Goal: Task Accomplishment & Management: Manage account settings

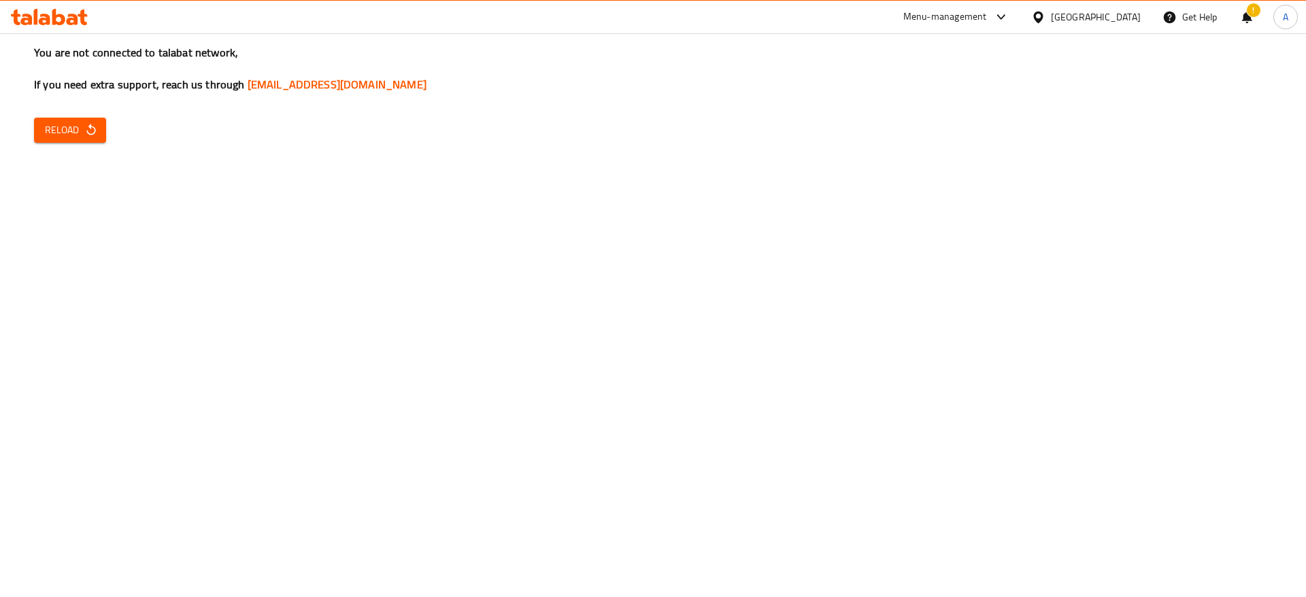
click at [61, 23] on icon at bounding box center [58, 17] width 13 height 16
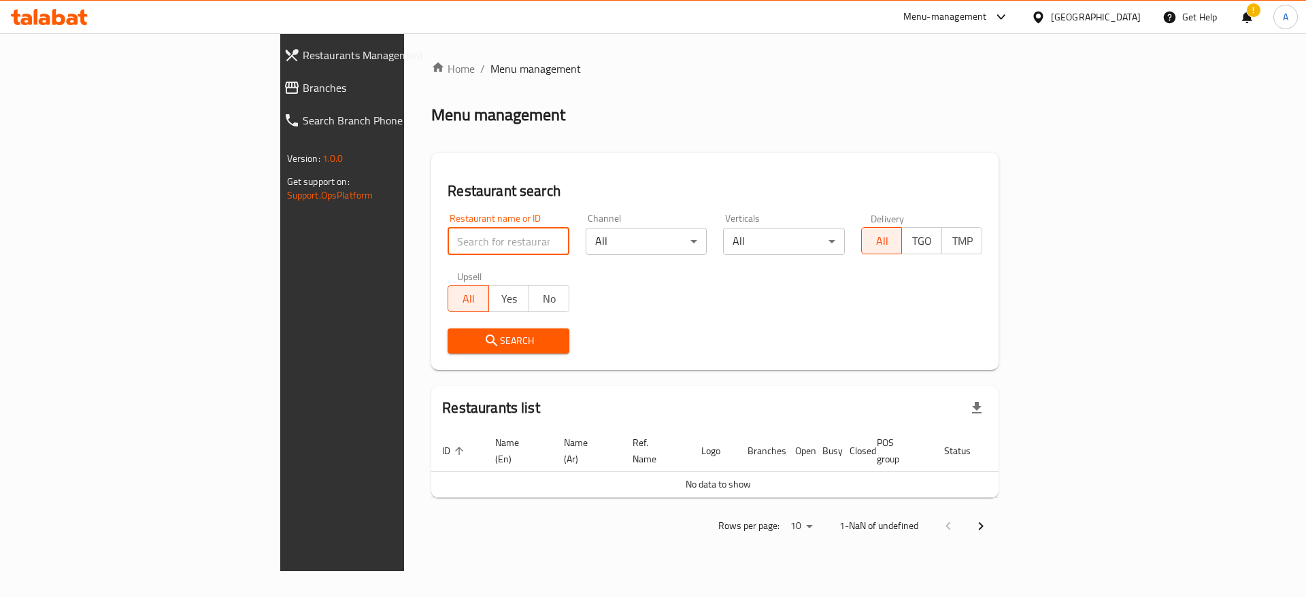
click at [473, 235] on input "search" at bounding box center [509, 241] width 122 height 27
paste input "674154"
type input "674154"
click button "Search" at bounding box center [509, 341] width 122 height 25
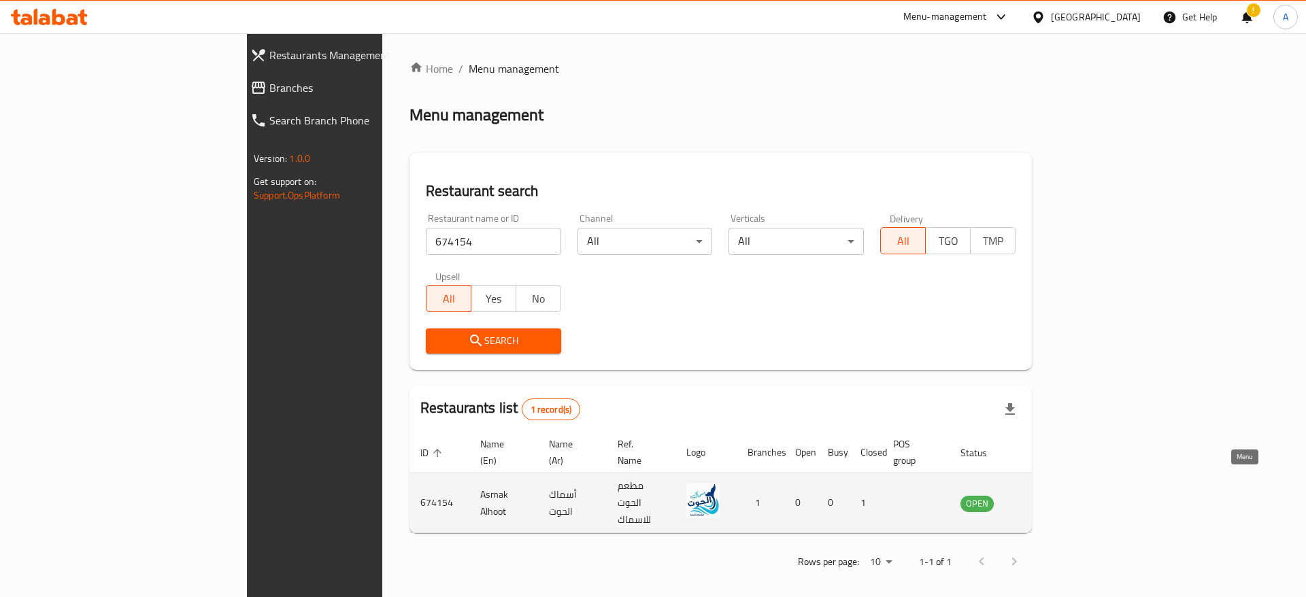
click at [1046, 501] on icon "enhanced table" at bounding box center [1043, 503] width 5 height 5
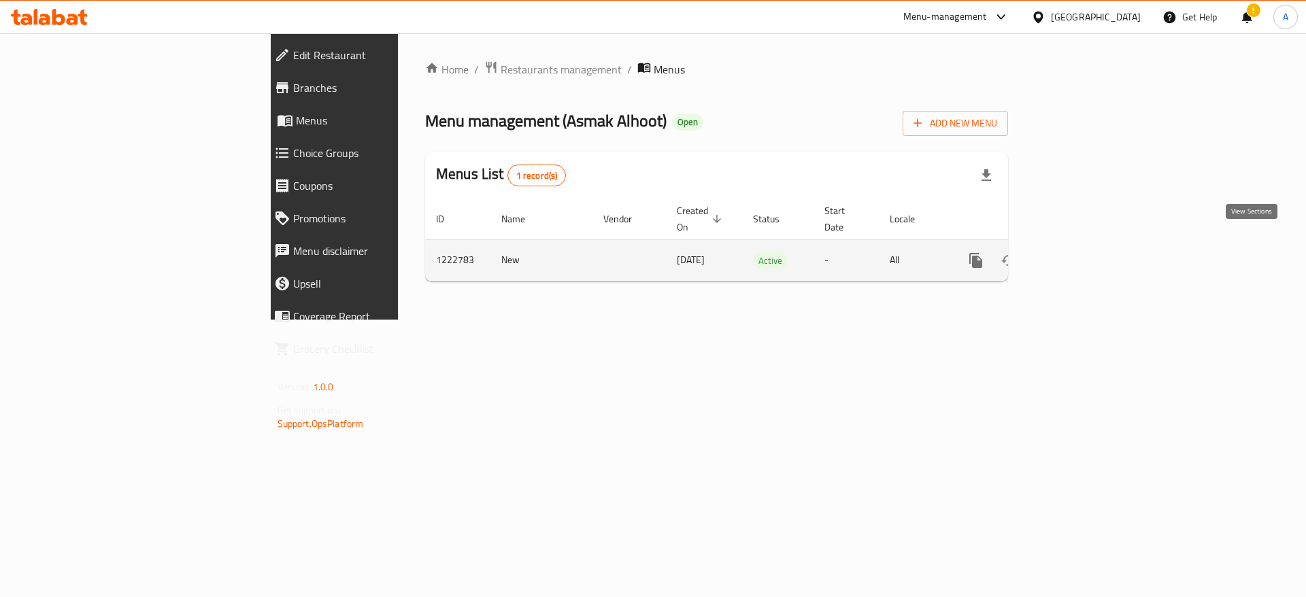
click at [1082, 252] on icon "enhanced table" at bounding box center [1074, 260] width 16 height 16
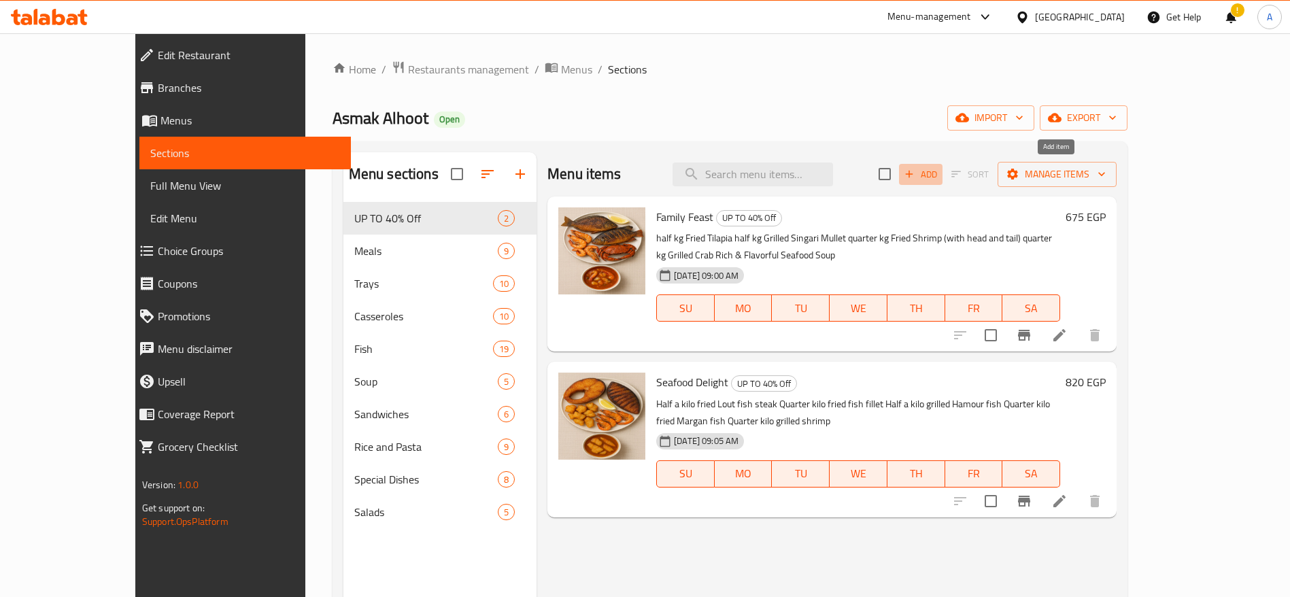
click at [916, 170] on icon "button" at bounding box center [909, 174] width 12 height 12
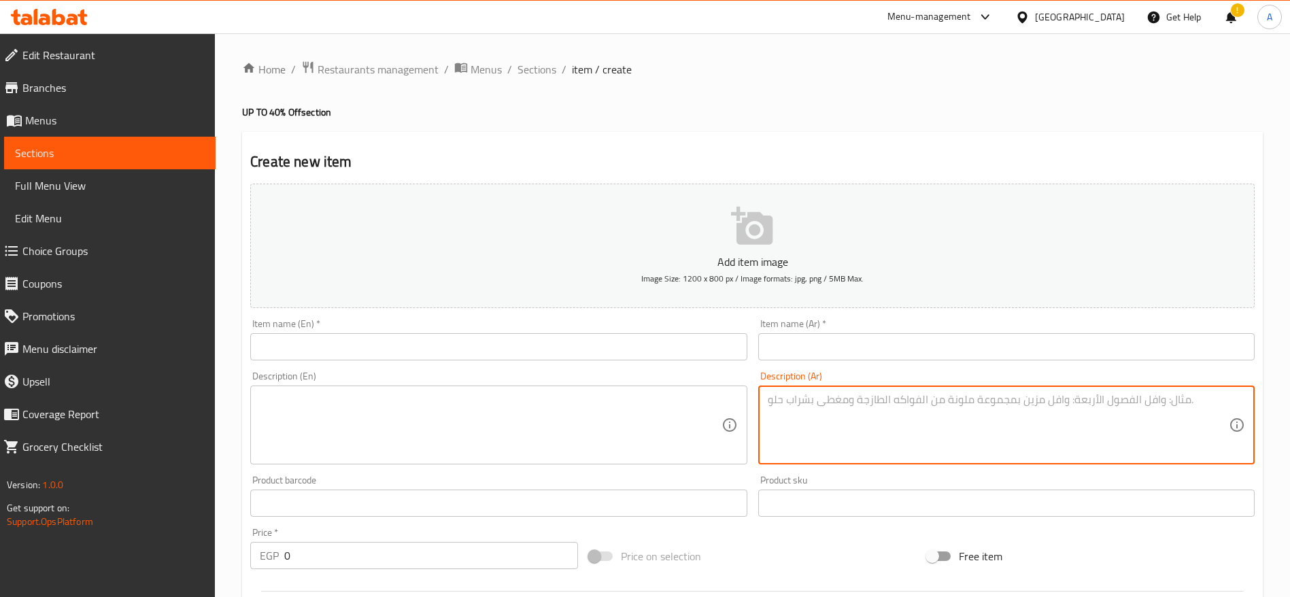
click at [816, 402] on textarea at bounding box center [998, 425] width 461 height 65
paste textarea "نص بلطي مشوي واحد رز بالجمبري شوربه سي فود رز وسلاطات وعيش تيك اواي 290"
type textarea "نص بلطي مشوي واحد رز بالجمبري شوربه سي فود رز وسلاطات وعيش تيك اواي 290"
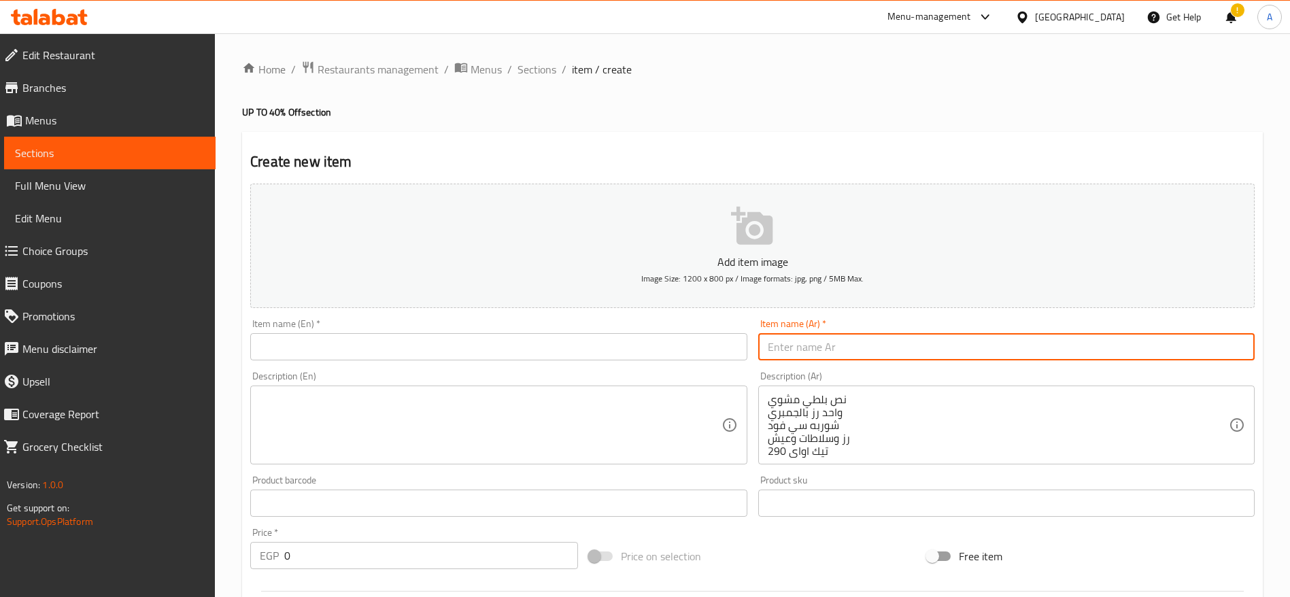
click at [971, 348] on input "text" at bounding box center [1006, 346] width 497 height 27
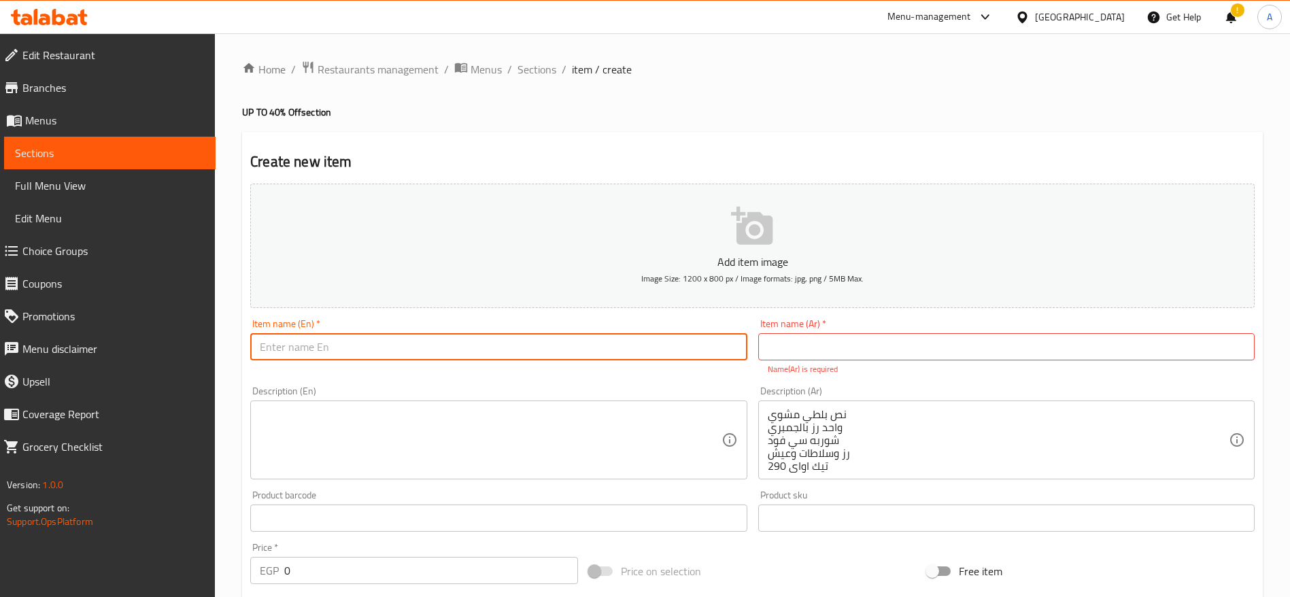
click at [612, 342] on input "text" at bounding box center [498, 346] width 497 height 27
paste input "El Atawla Tray"
type input "El Atawla Tray"
click at [834, 352] on input "text" at bounding box center [1006, 346] width 497 height 27
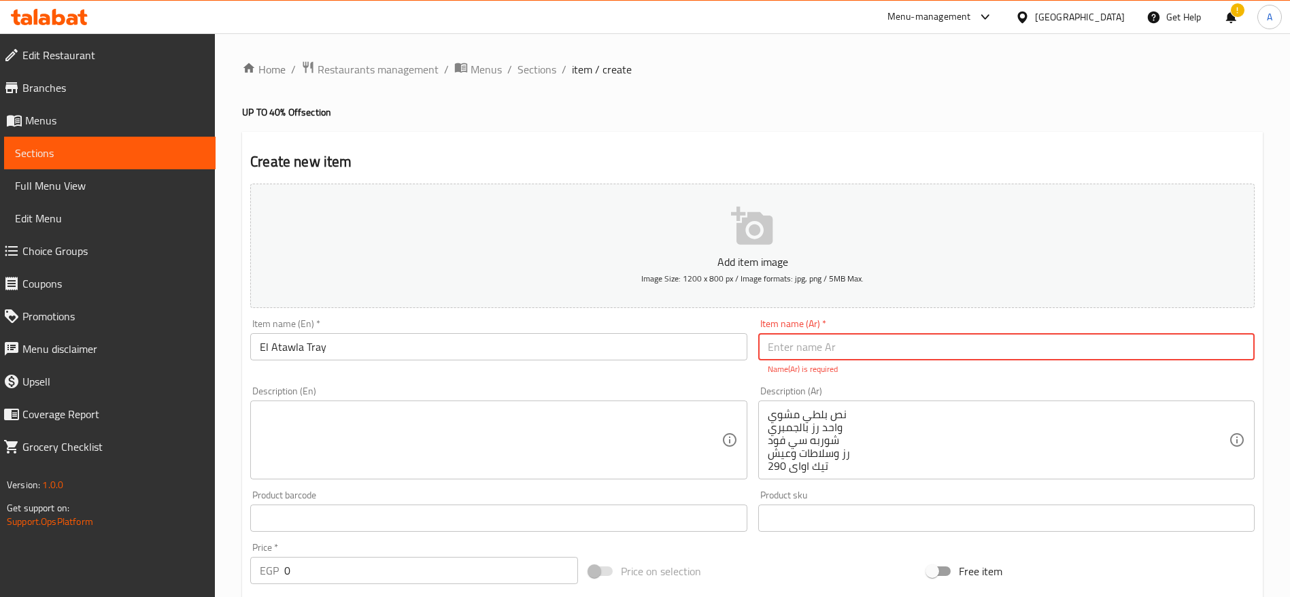
click at [395, 435] on textarea at bounding box center [490, 440] width 461 height 65
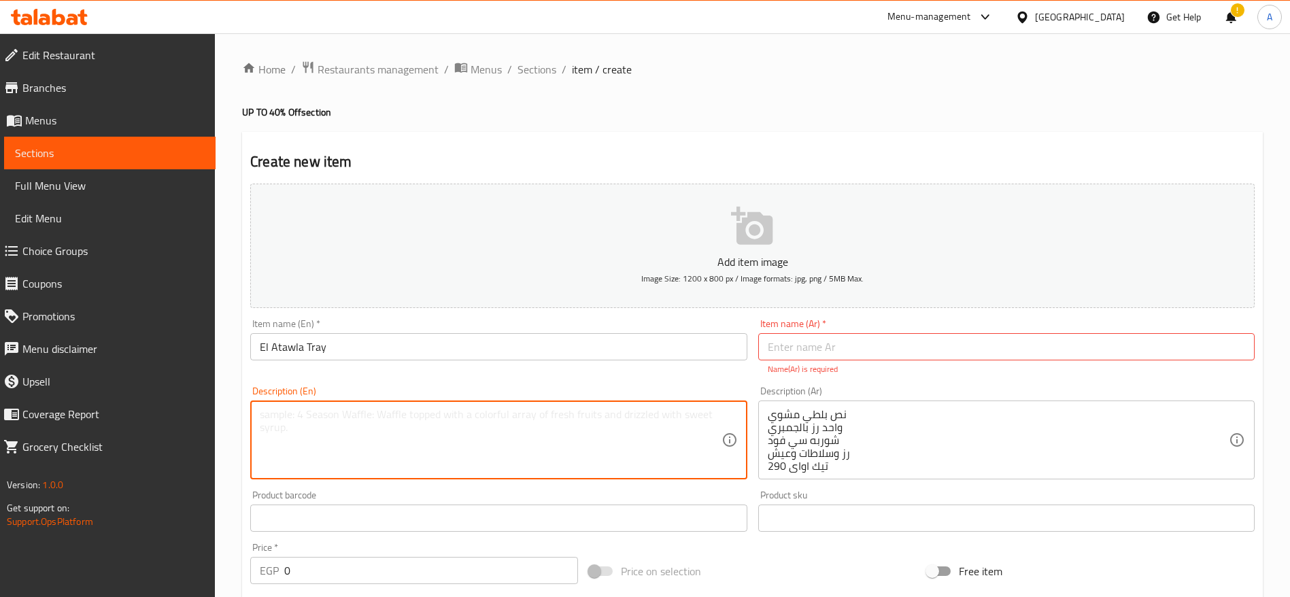
paste textarea "Half grilled tilapia One shrimp rice Seafood soup Rice, salads & bread"
type textarea "Half grilled tilapia One shrimp rice Seafood soup Rice, salads & bread"
click at [868, 354] on input "text" at bounding box center [1006, 346] width 497 height 27
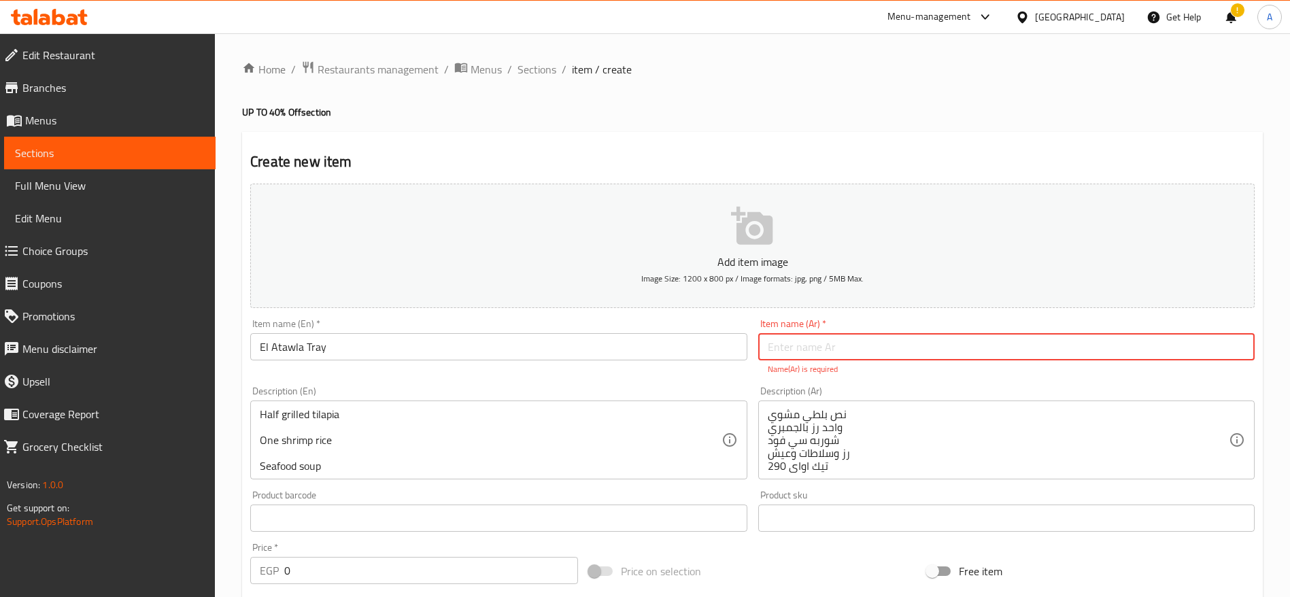
paste input "صينية العتاولة"
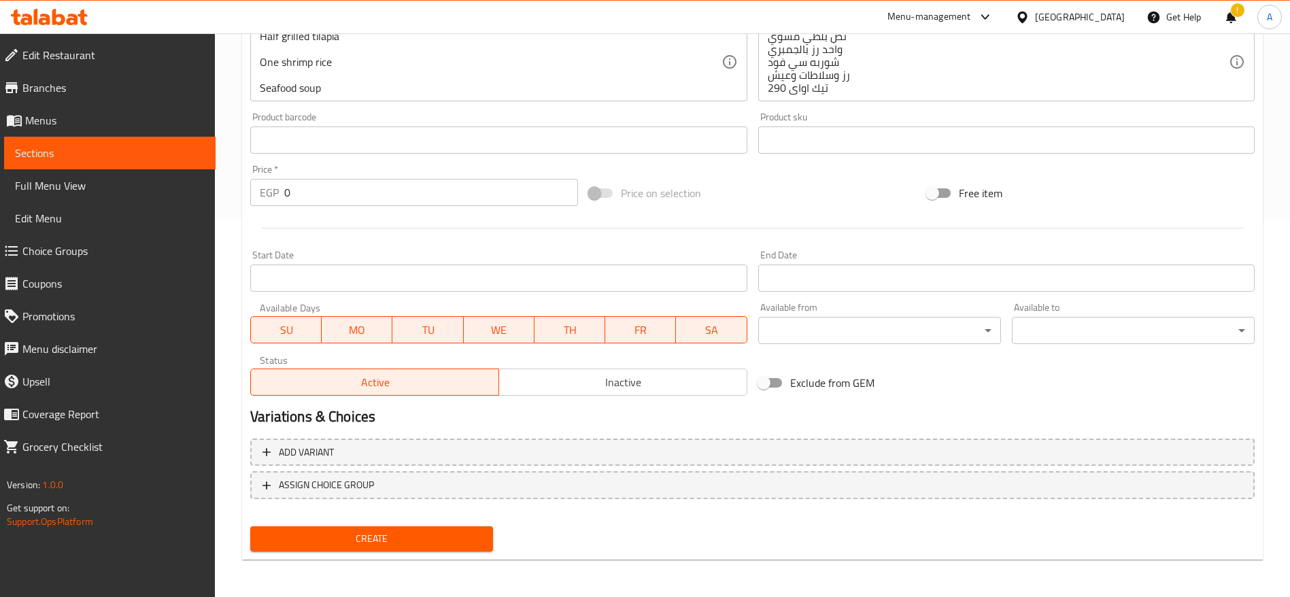
scroll to position [379, 0]
type input "صينية العتاولة"
click at [412, 546] on span "Create" at bounding box center [371, 538] width 221 height 17
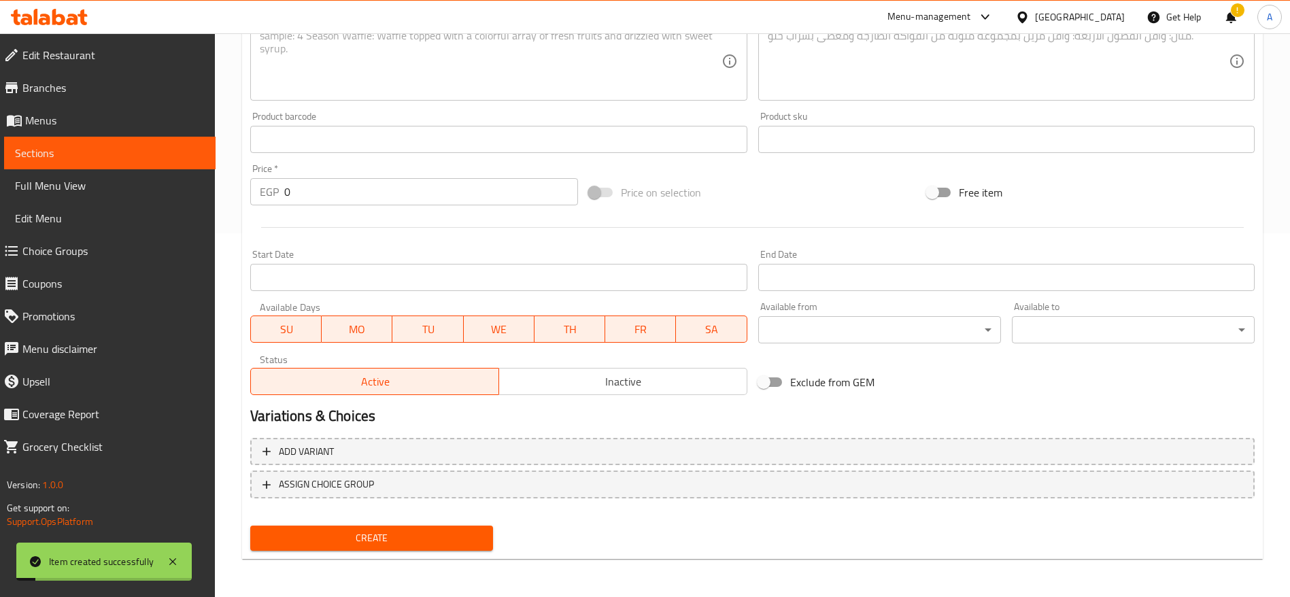
scroll to position [0, 0]
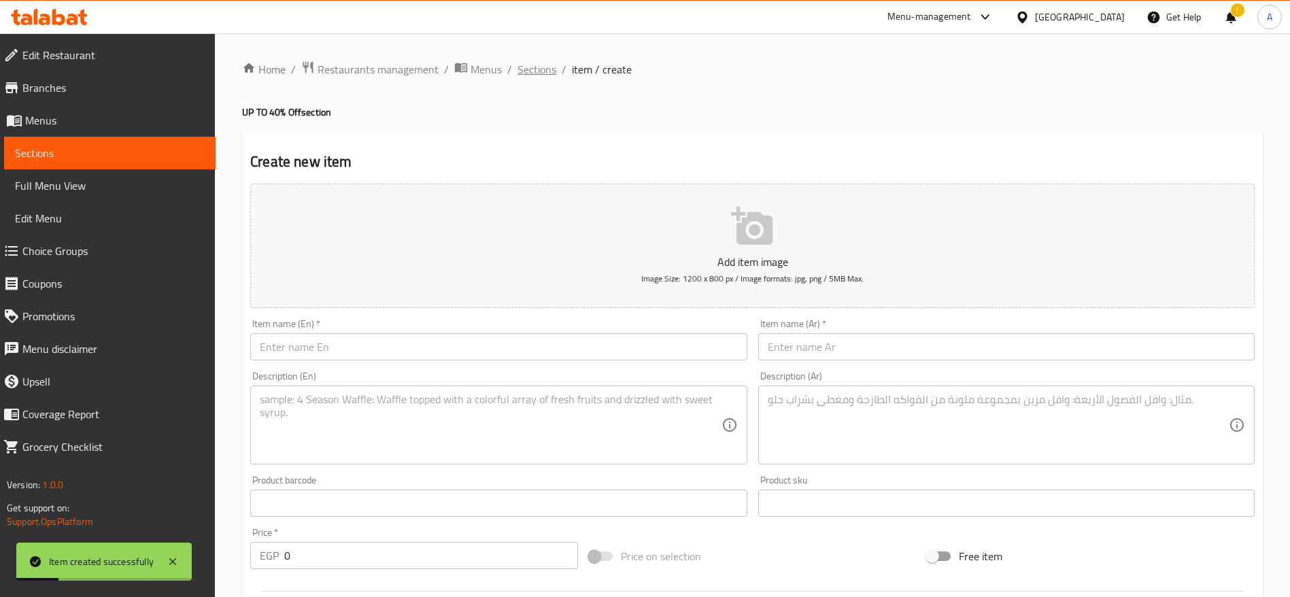
click at [537, 67] on span "Sections" at bounding box center [537, 69] width 39 height 16
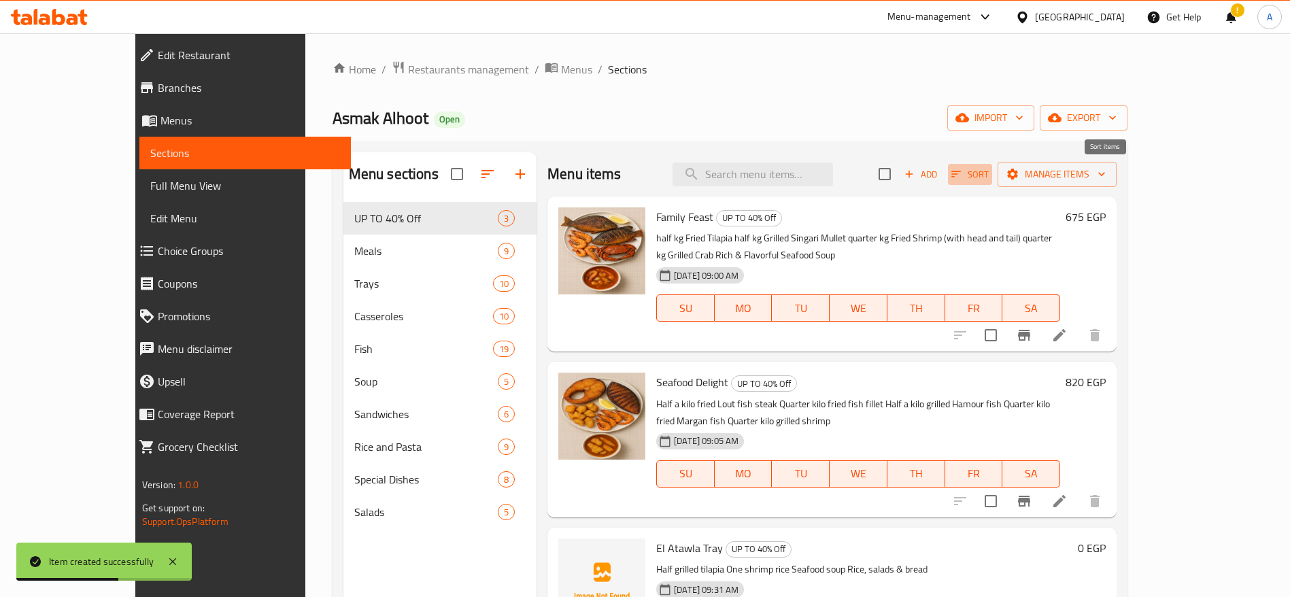
click at [963, 173] on icon "button" at bounding box center [956, 174] width 12 height 12
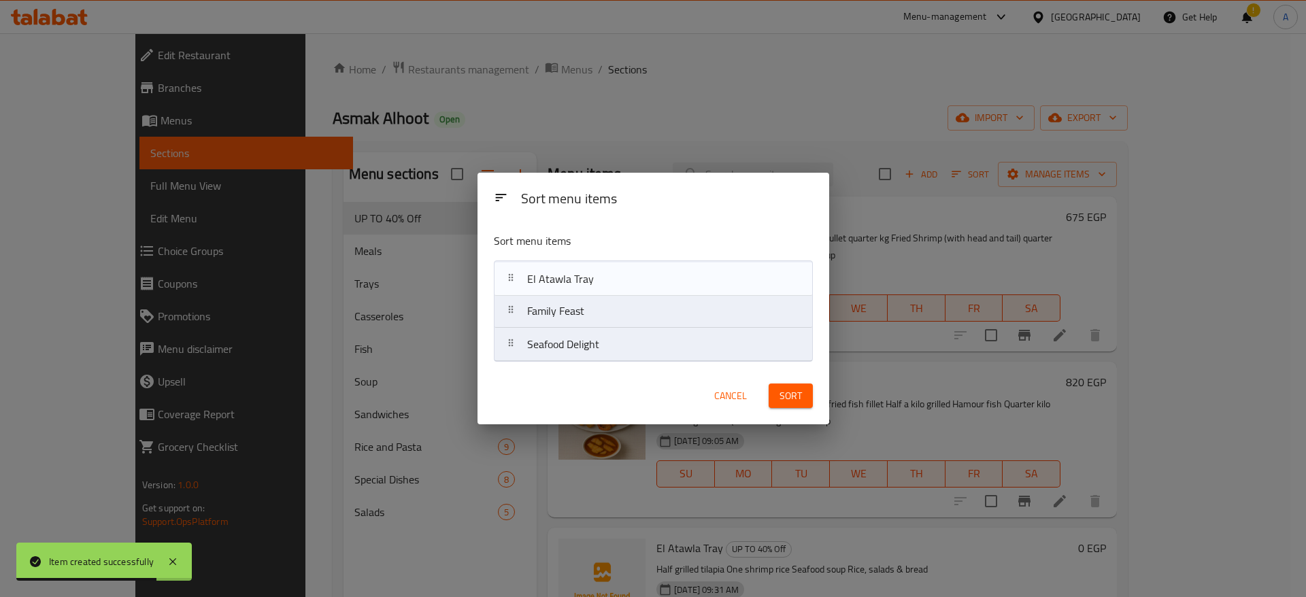
drag, startPoint x: 512, startPoint y: 350, endPoint x: 512, endPoint y: 276, distance: 73.5
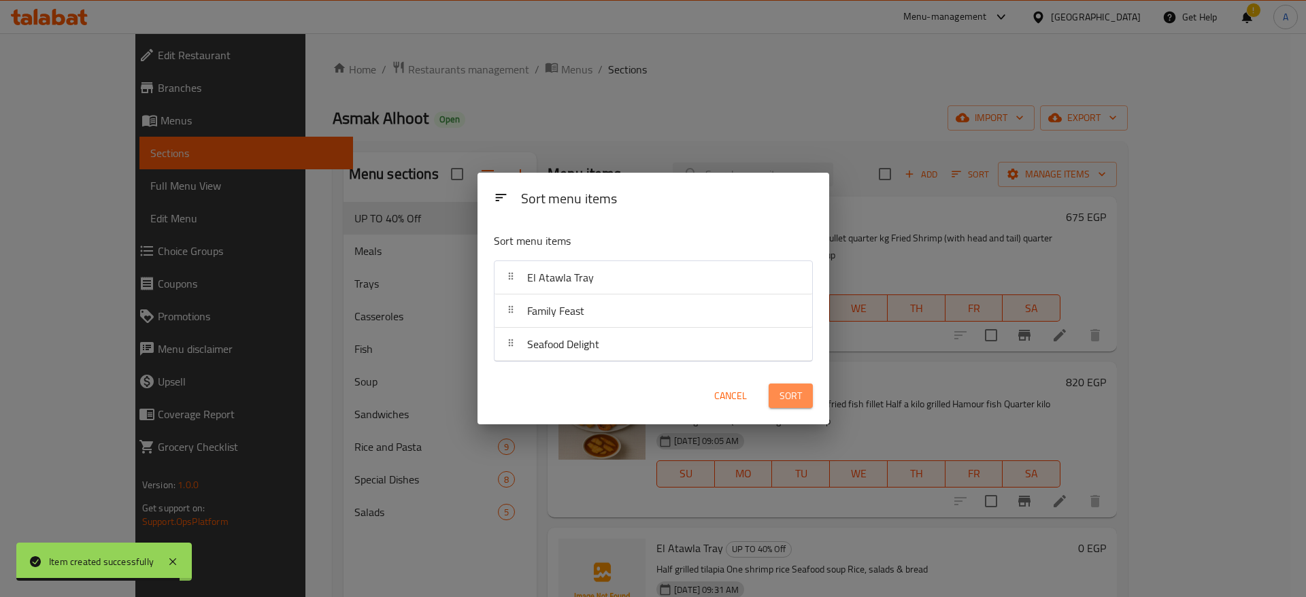
click at [786, 397] on span "Sort" at bounding box center [791, 396] width 22 height 17
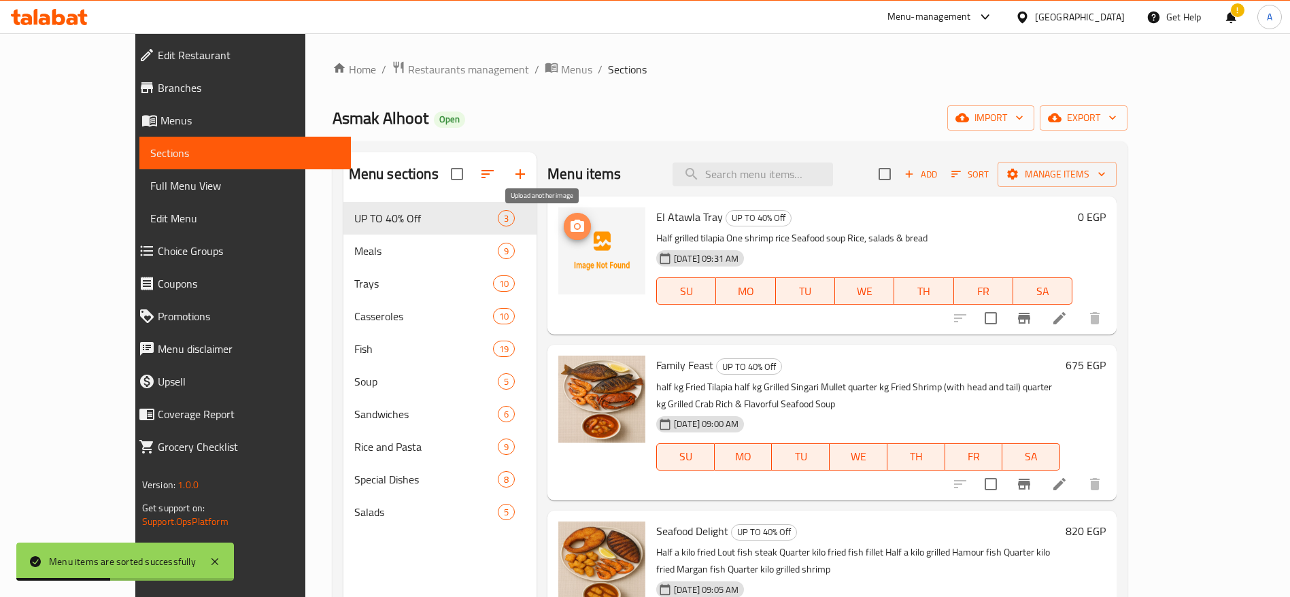
click at [575, 227] on circle "upload picture" at bounding box center [577, 226] width 4 height 4
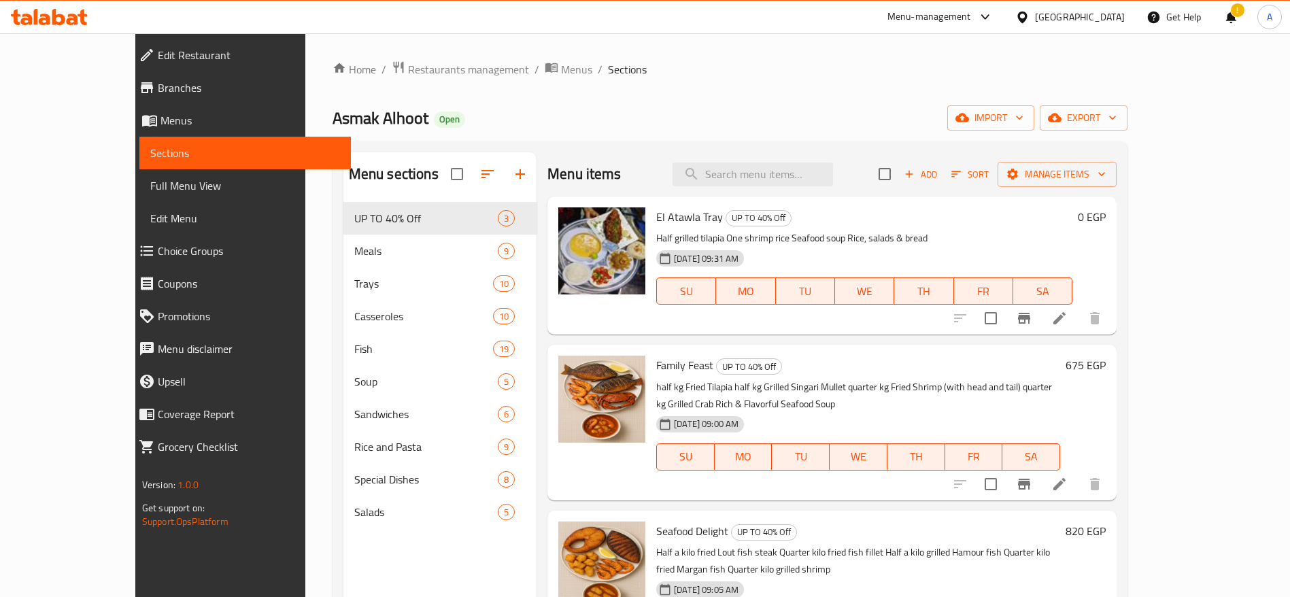
click at [59, 19] on icon at bounding box center [49, 17] width 77 height 16
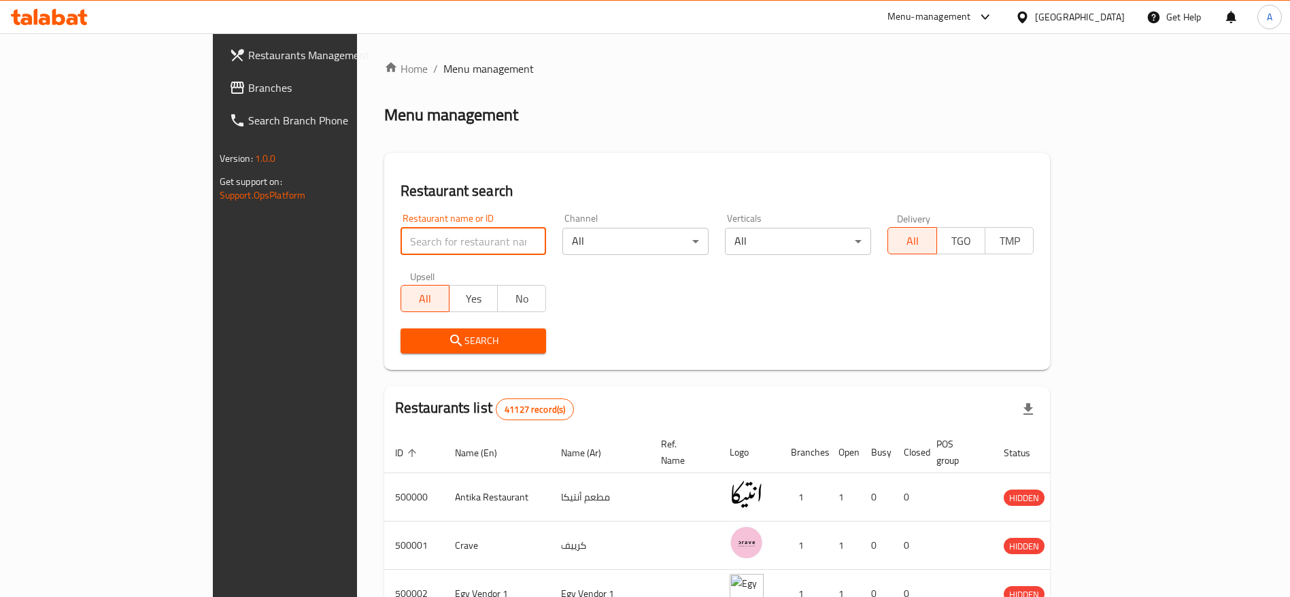
click at [458, 244] on input "search" at bounding box center [474, 241] width 146 height 27
type input "Lamera Patisserie"
click button "Search" at bounding box center [474, 341] width 146 height 25
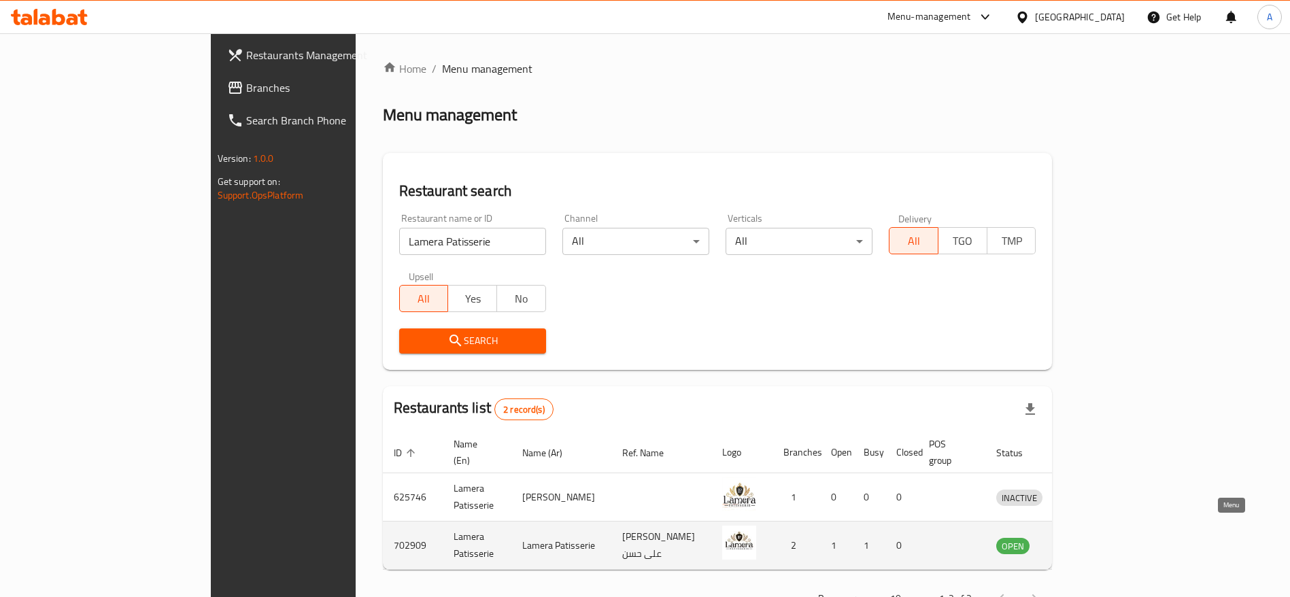
click at [1086, 541] on icon "enhanced table" at bounding box center [1078, 547] width 15 height 12
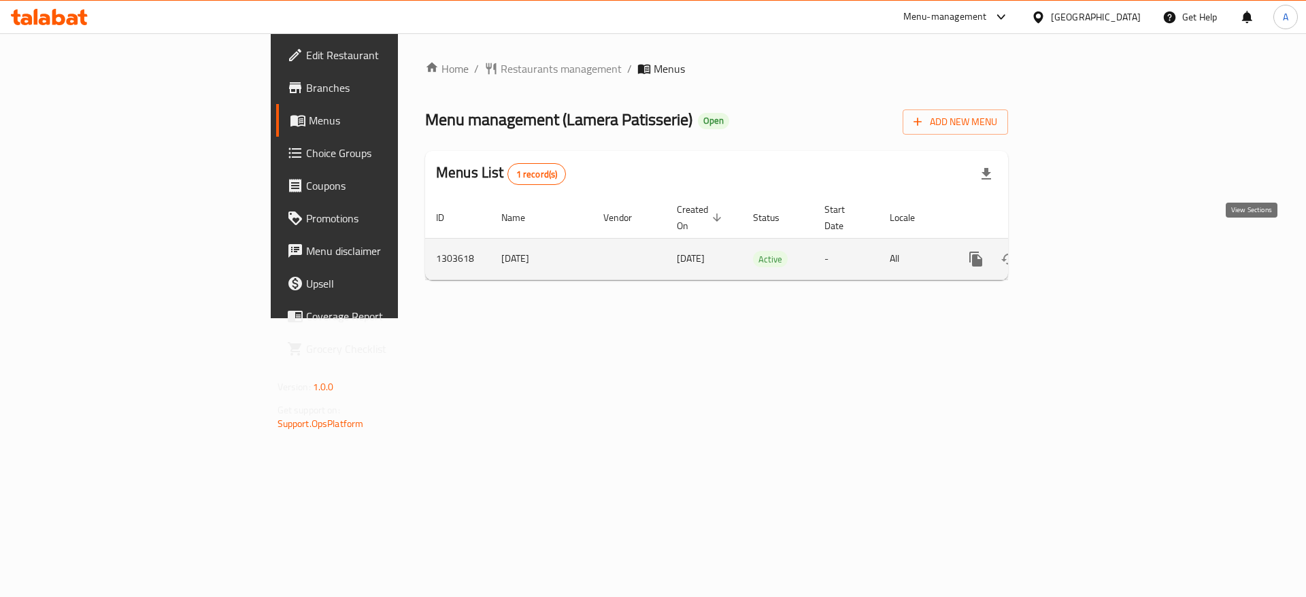
click at [1090, 247] on link "enhanced table" at bounding box center [1074, 259] width 33 height 33
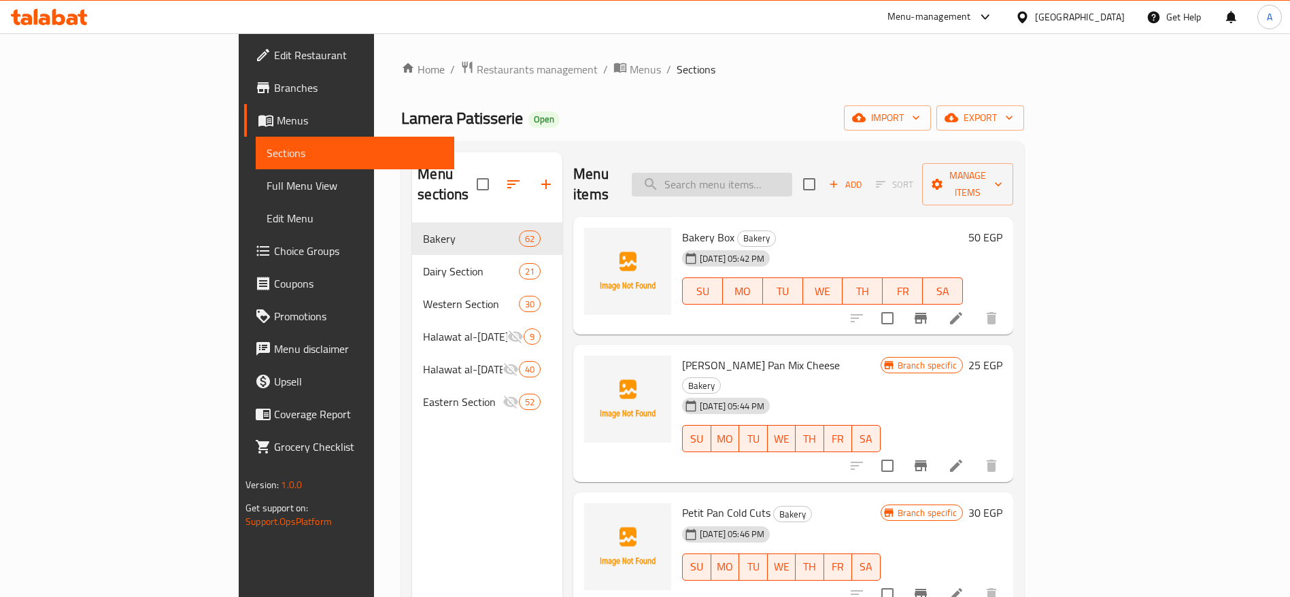
click at [792, 184] on input "search" at bounding box center [712, 185] width 161 height 24
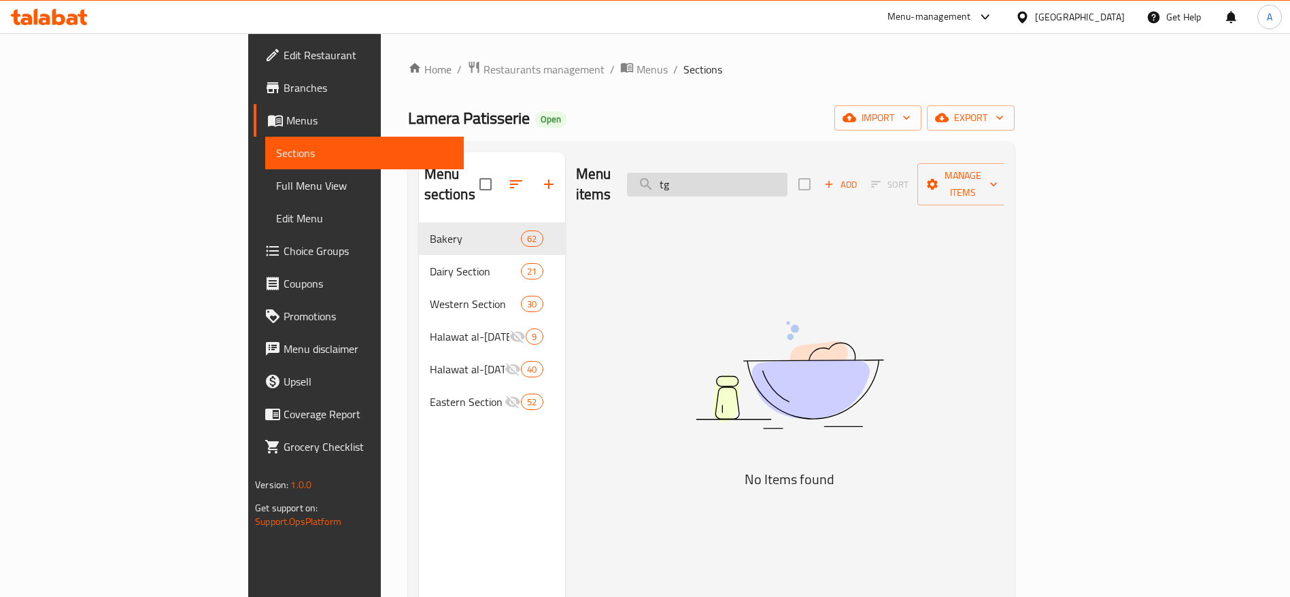
type input "t"
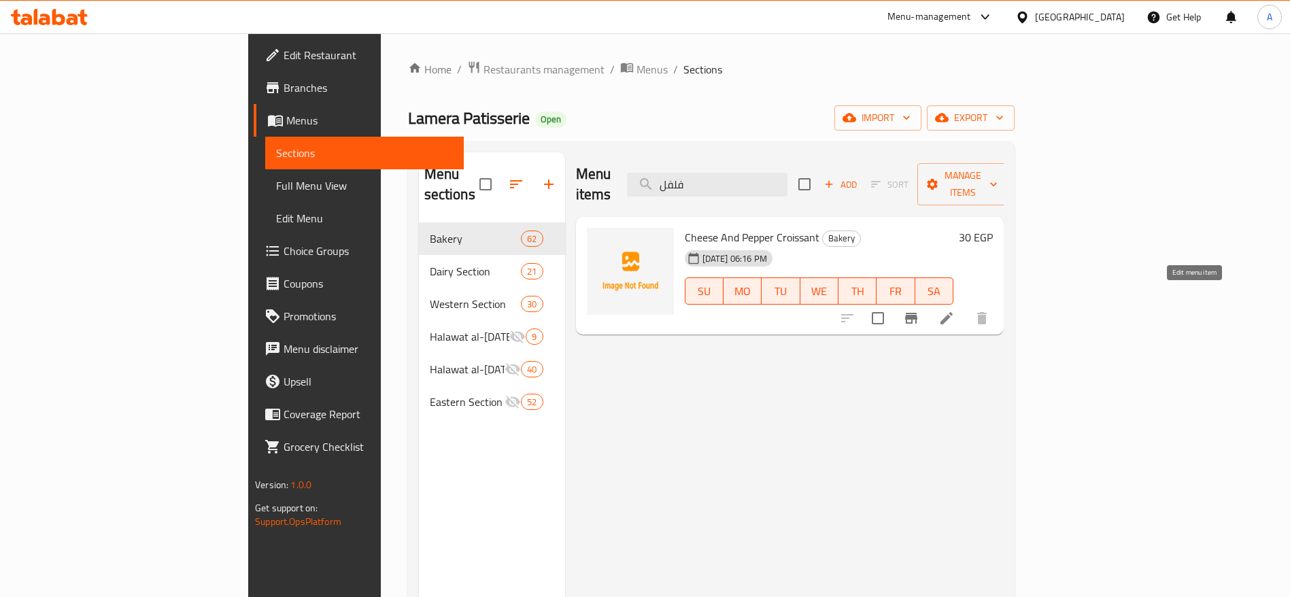
type input "فلفل"
click at [955, 310] on icon at bounding box center [947, 318] width 16 height 16
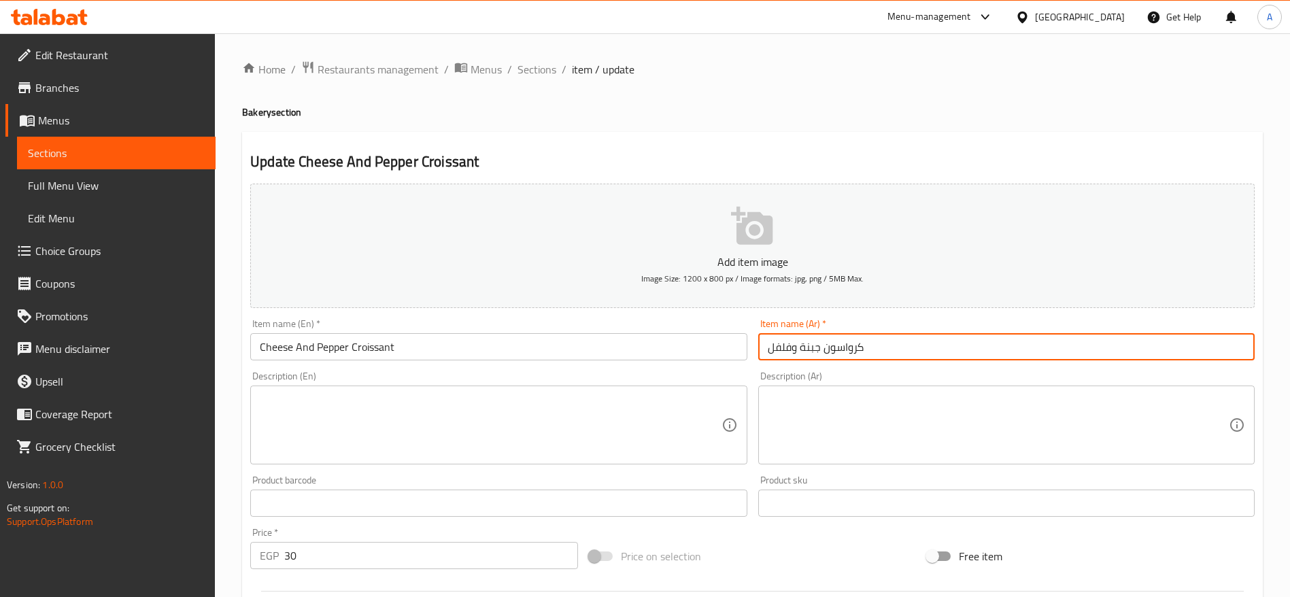
click at [809, 347] on input "كرواسون جبنة وفلفل" at bounding box center [1006, 346] width 497 height 27
click at [790, 346] on input "كرواسون ميكس وفلفل" at bounding box center [1006, 346] width 497 height 27
type input "كرواسون [PERSON_NAME]"
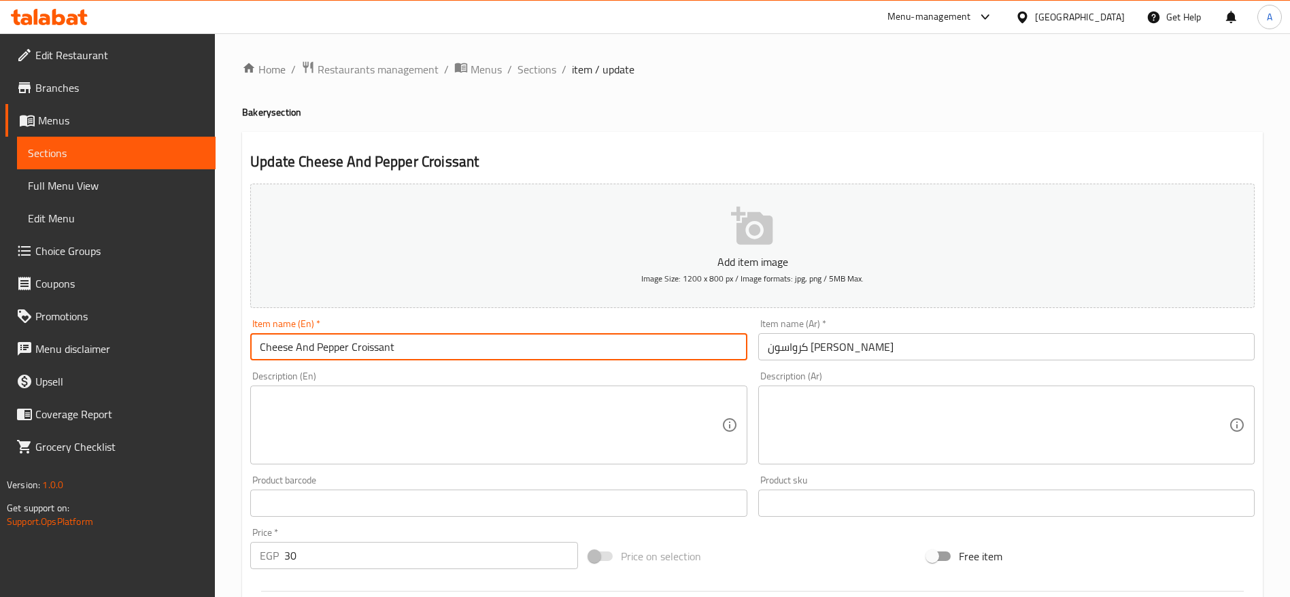
click at [346, 346] on input "Cheese And Pepper Croissant" at bounding box center [498, 346] width 497 height 27
type input "Mixed Cheese Croissant"
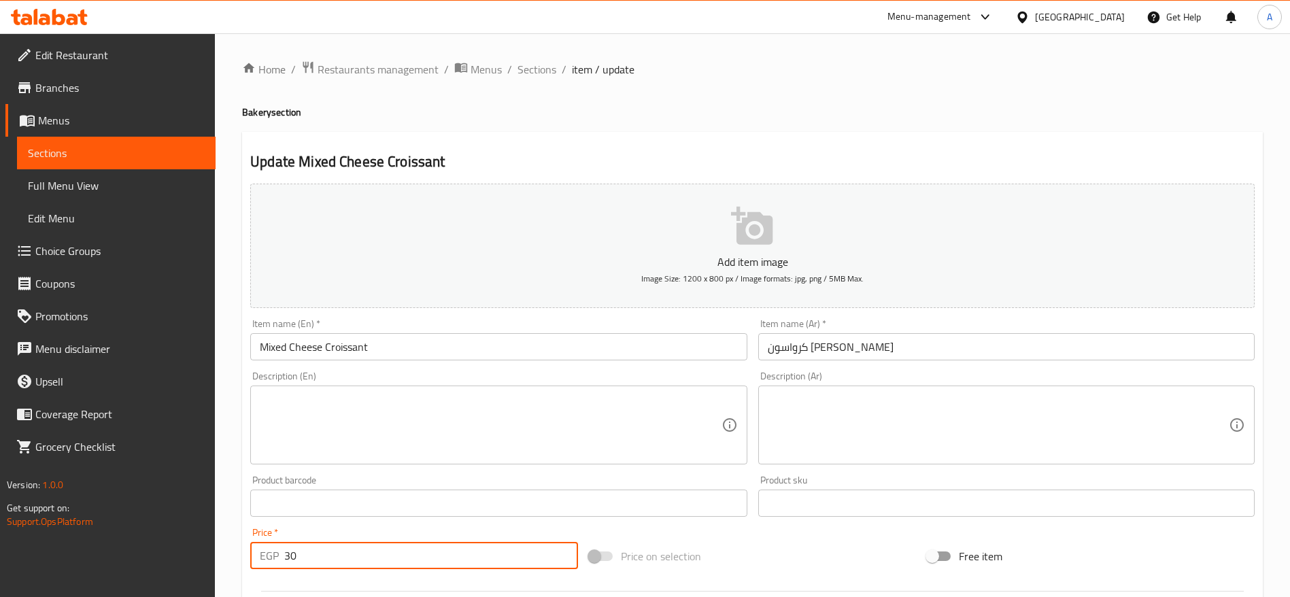
click at [358, 562] on input "30" at bounding box center [431, 555] width 294 height 27
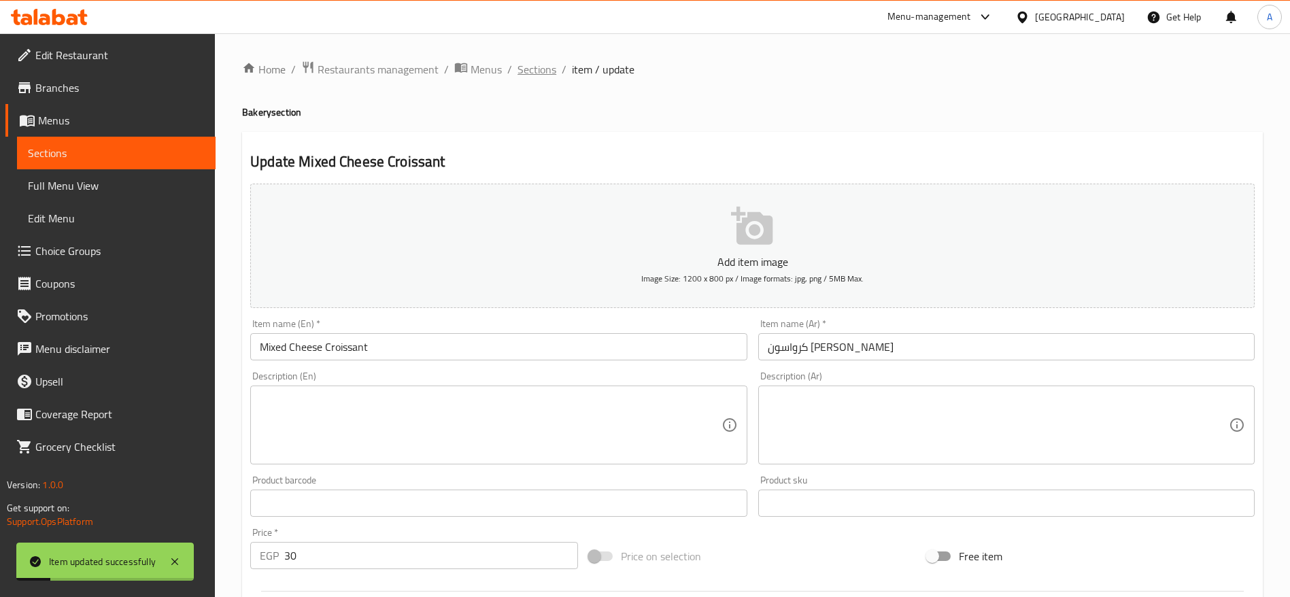
click at [537, 63] on span "Sections" at bounding box center [537, 69] width 39 height 16
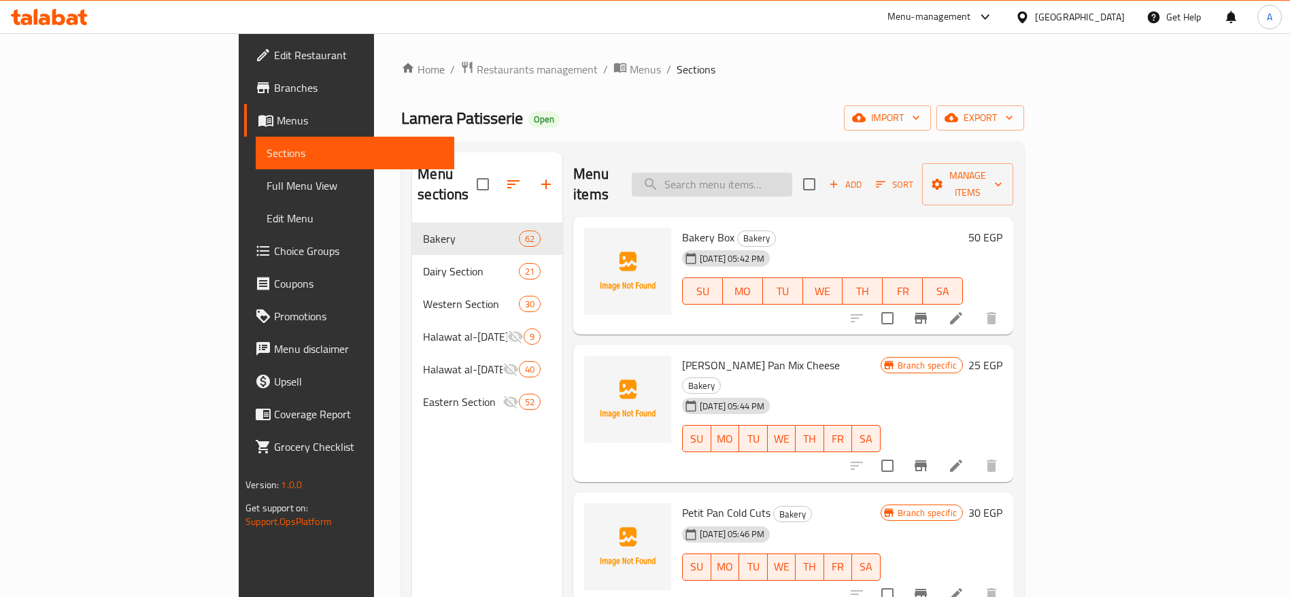
click at [792, 180] on input "search" at bounding box center [712, 185] width 161 height 24
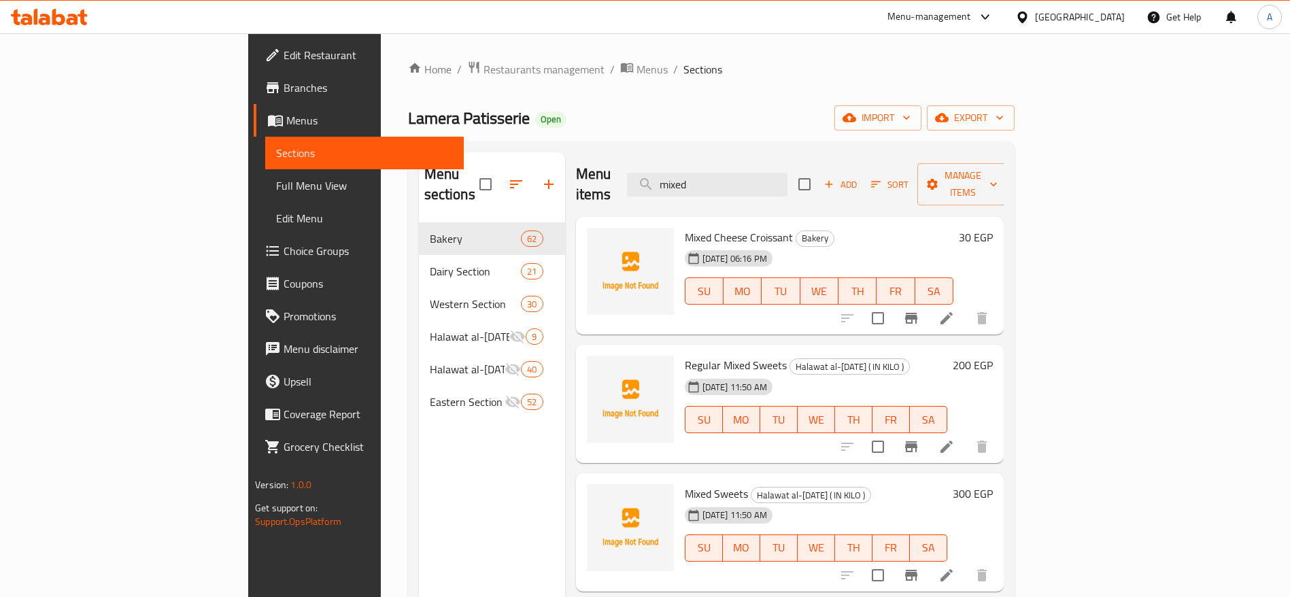
type input "mixed"
click at [73, 17] on icon at bounding box center [49, 17] width 77 height 16
